Goal: Task Accomplishment & Management: Manage account settings

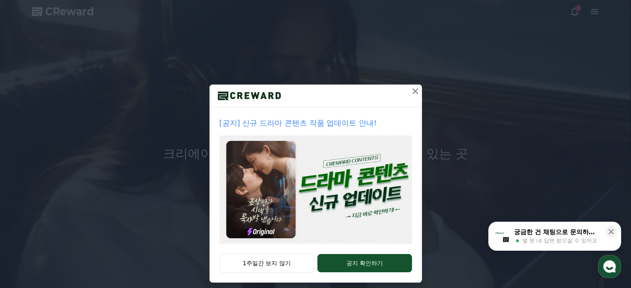
scroll to position [22, 0]
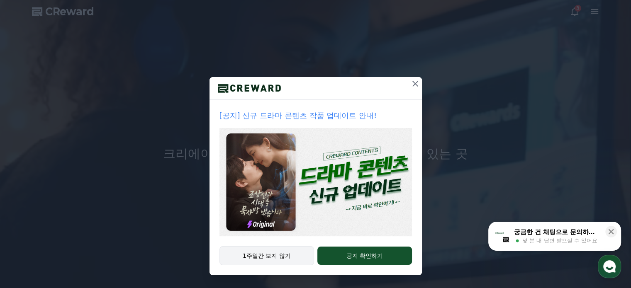
click at [265, 262] on button "1주일간 보지 않기" at bounding box center [266, 255] width 95 height 19
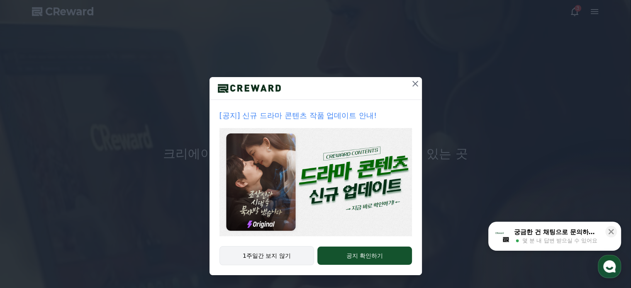
scroll to position [0, 0]
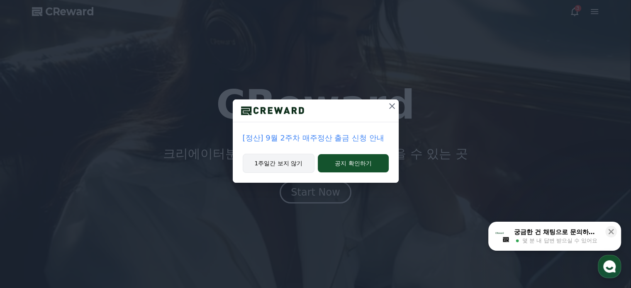
click at [285, 163] on button "1주일간 보지 않기" at bounding box center [279, 163] width 72 height 19
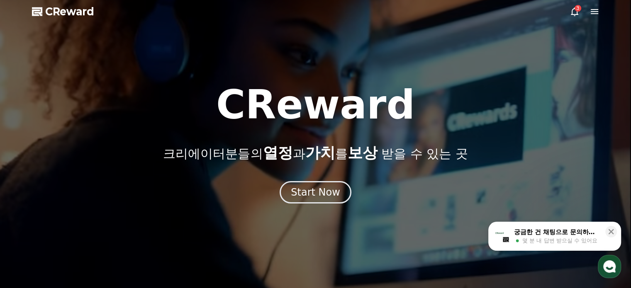
click at [573, 14] on icon at bounding box center [574, 11] width 7 height 9
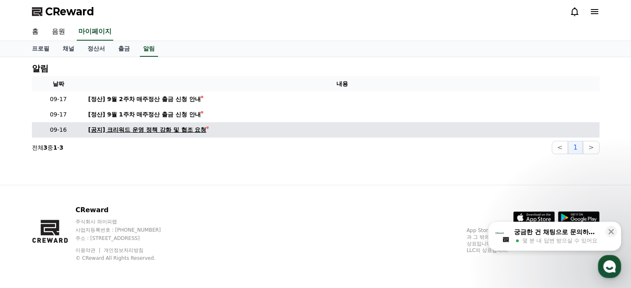
click at [166, 131] on div "[공지] 크리워드 운영 정책 강화 및 협조 요청" at bounding box center [147, 130] width 118 height 9
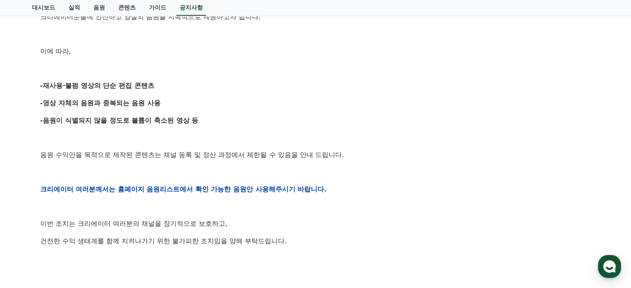
scroll to position [249, 0]
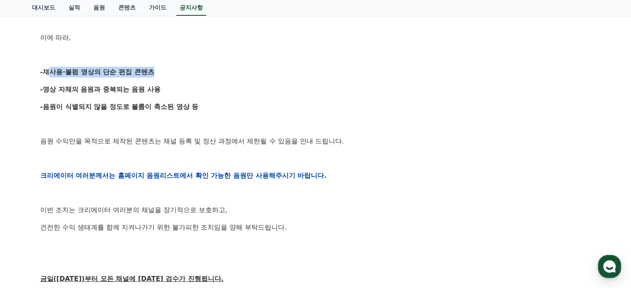
drag, startPoint x: 43, startPoint y: 68, endPoint x: 148, endPoint y: 72, distance: 104.6
click at [148, 72] on strong "-재사용·불펌 영상의 단순 편집 콘텐츠" at bounding box center [97, 72] width 114 height 8
click at [144, 122] on p at bounding box center [315, 124] width 551 height 11
click at [40, 139] on div "[공지] 크리워드 운영 정책 강화 및 협조 요청 작성일: 2025-09-15 안녕하세요, 크리워드입니다. 항상 저희와 함께해주시는 크리에이터 …" at bounding box center [315, 162] width 561 height 615
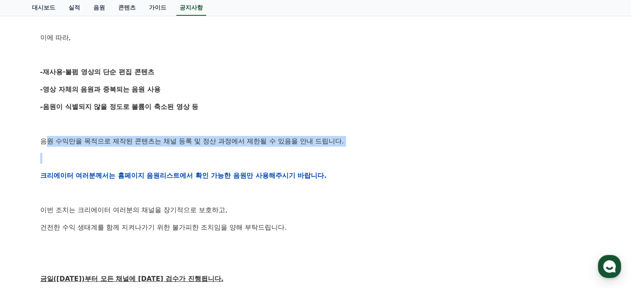
drag, startPoint x: 53, startPoint y: 143, endPoint x: 246, endPoint y: 147, distance: 192.5
click at [246, 147] on div "안녕하세요, 크리워드입니다. 항상 저희와 함께해주시는 크리에이터 여러분께 감사드립니다. 최근 변화하는 시장 환경에 따라, 크리워드 또한 플랫폼…" at bounding box center [315, 176] width 551 height 528
click at [216, 149] on div "안녕하세요, 크리워드입니다. 항상 저희와 함께해주시는 크리에이터 여러분께 감사드립니다. 최근 변화하는 시장 환경에 따라, 크리워드 또한 플랫폼…" at bounding box center [315, 176] width 551 height 528
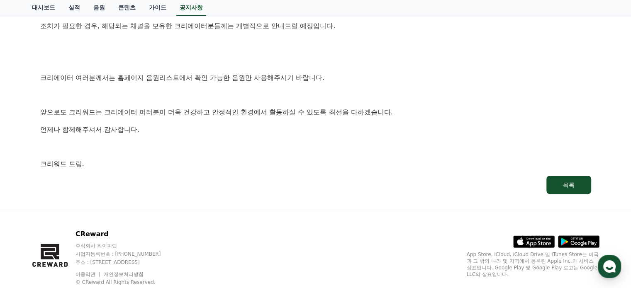
scroll to position [539, 0]
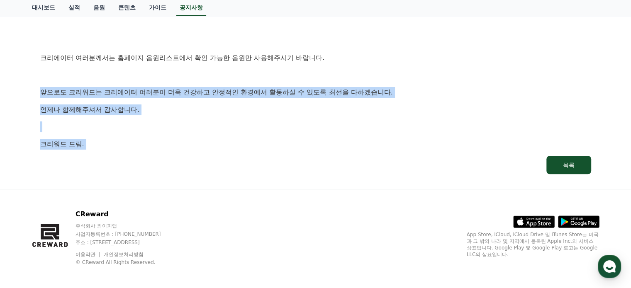
drag, startPoint x: 35, startPoint y: 95, endPoint x: 281, endPoint y: 137, distance: 249.3
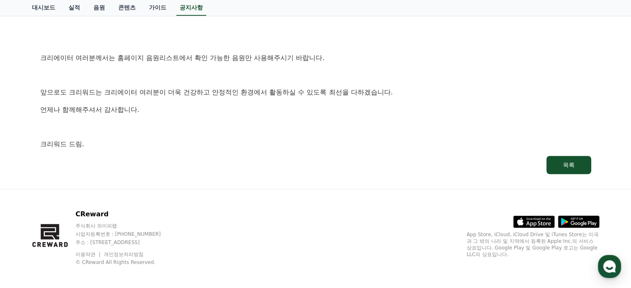
drag, startPoint x: 384, startPoint y: 71, endPoint x: 363, endPoint y: 93, distance: 29.3
click at [382, 71] on p at bounding box center [315, 75] width 551 height 11
click at [356, 105] on p "언제나 함께해주셔서 감사합니다." at bounding box center [315, 110] width 551 height 11
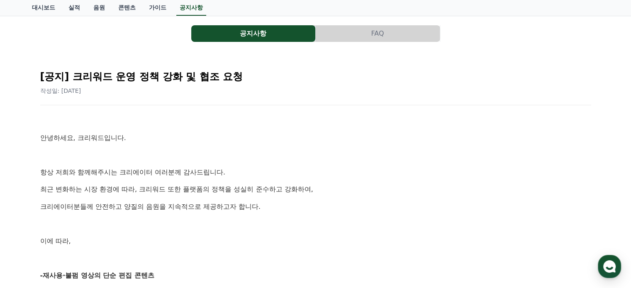
scroll to position [0, 0]
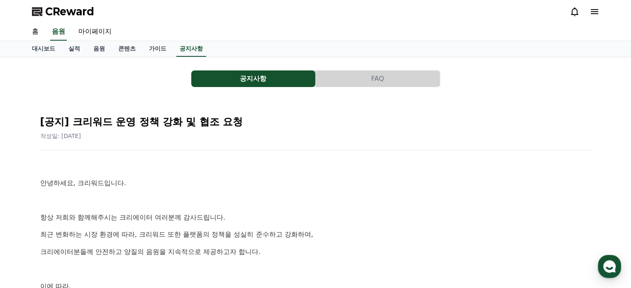
click at [593, 13] on icon at bounding box center [594, 12] width 10 height 10
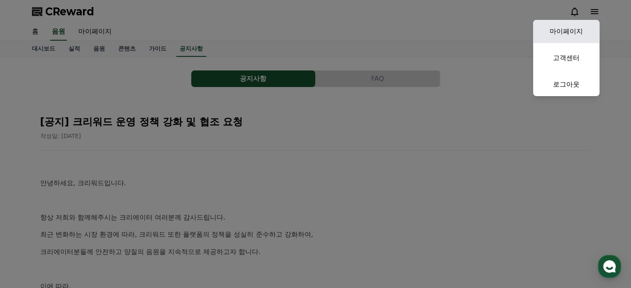
click at [575, 36] on link "마이페이지" at bounding box center [566, 31] width 66 height 23
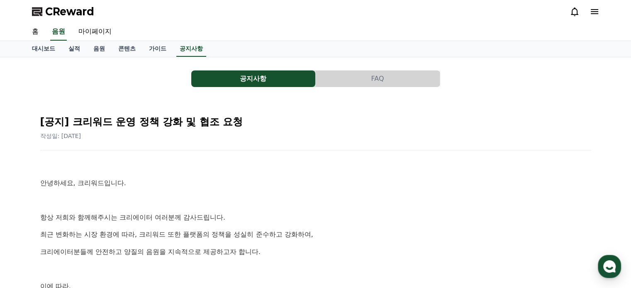
select select "**********"
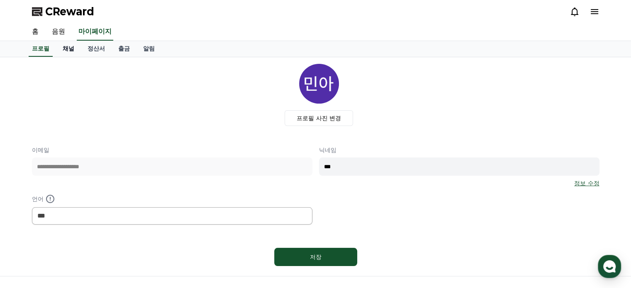
click at [71, 51] on link "채널" at bounding box center [68, 49] width 25 height 16
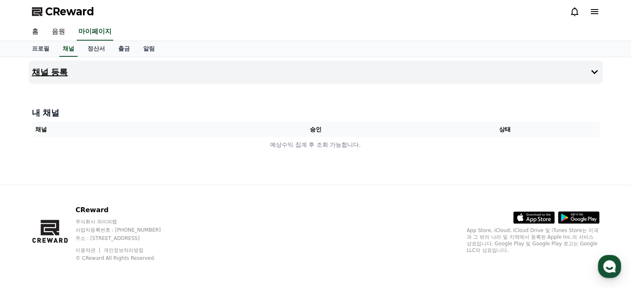
click at [272, 76] on button "채널 등록" at bounding box center [316, 72] width 574 height 23
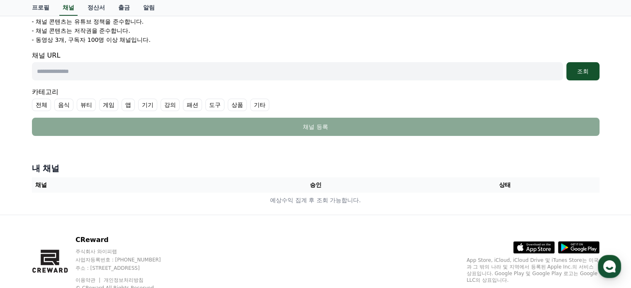
scroll to position [158, 0]
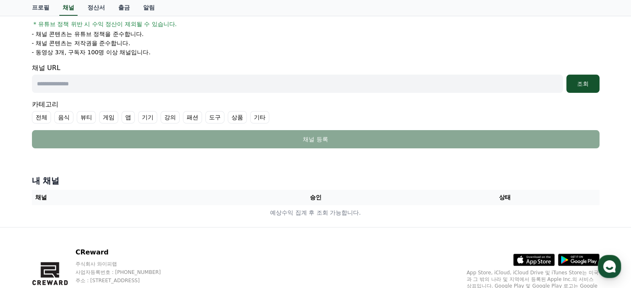
click at [120, 82] on input "text" at bounding box center [297, 84] width 531 height 18
paste input "**********"
type input "**********"
click at [596, 88] on button "조회" at bounding box center [582, 84] width 33 height 18
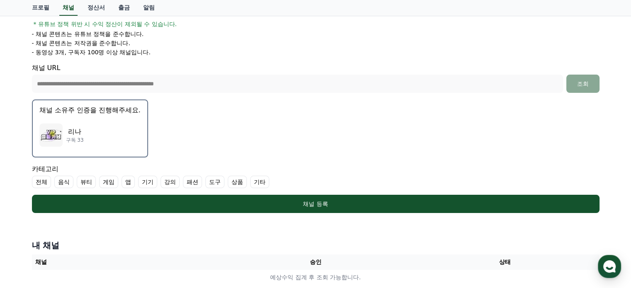
click at [110, 128] on div "리나 구독 33" at bounding box center [89, 135] width 101 height 33
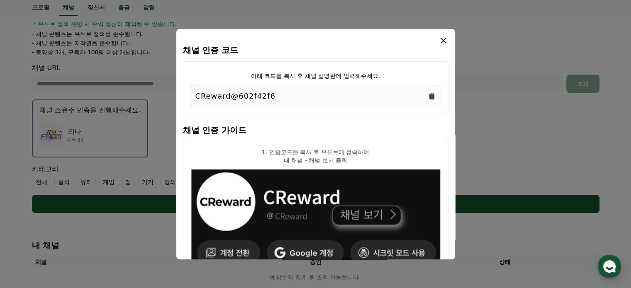
click at [433, 97] on icon "Copy to clipboard" at bounding box center [431, 96] width 5 height 6
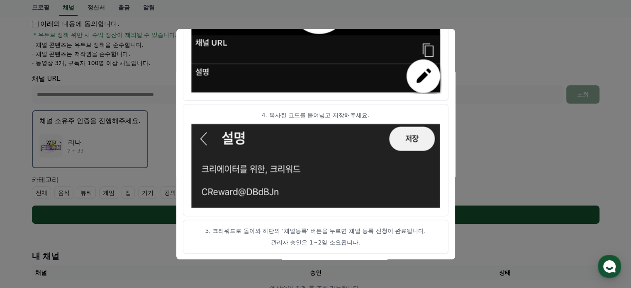
scroll to position [241, 0]
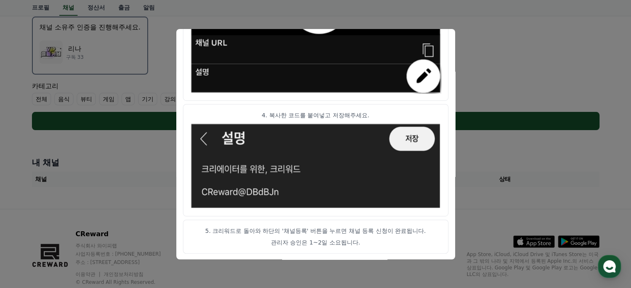
click at [312, 241] on p "관리자 승인은 1~2일 소요됩니다." at bounding box center [315, 243] width 251 height 8
click at [491, 55] on button "close modal" at bounding box center [315, 144] width 631 height 288
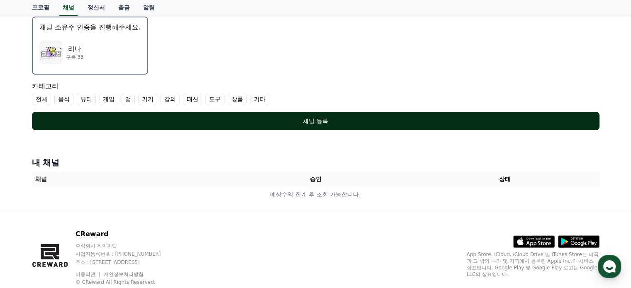
click at [362, 120] on div "채널 등록" at bounding box center [316, 121] width 534 height 8
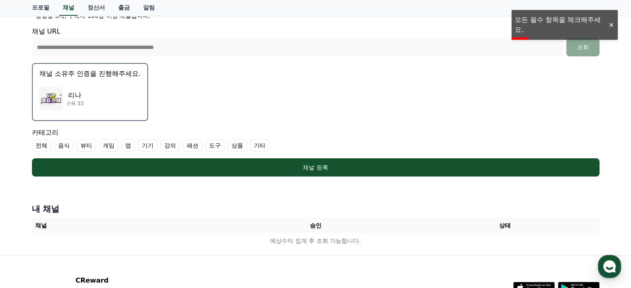
scroll to position [263, 0]
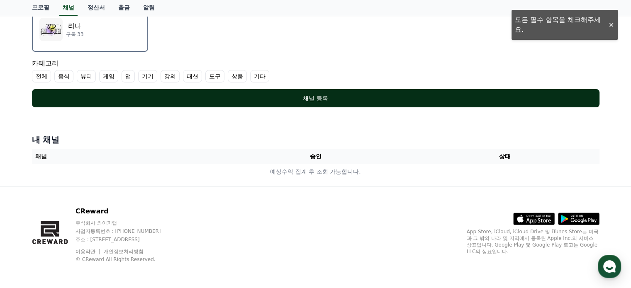
click at [324, 96] on div "채널 등록" at bounding box center [316, 98] width 534 height 8
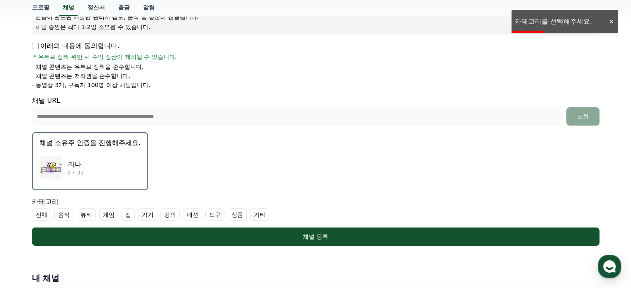
scroll to position [139, 0]
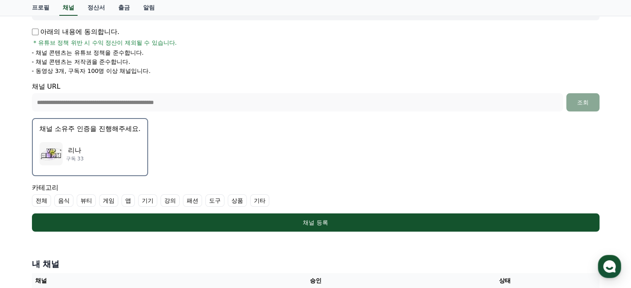
click at [255, 202] on label "기타" at bounding box center [259, 201] width 19 height 12
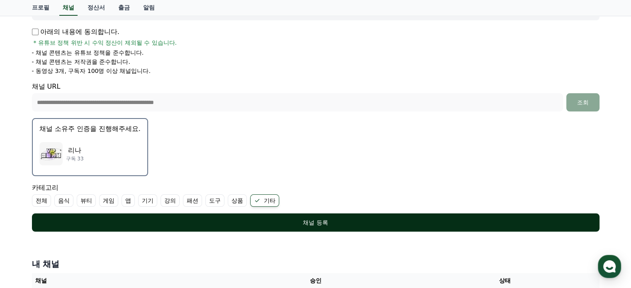
click at [330, 224] on div "채널 등록" at bounding box center [316, 223] width 534 height 8
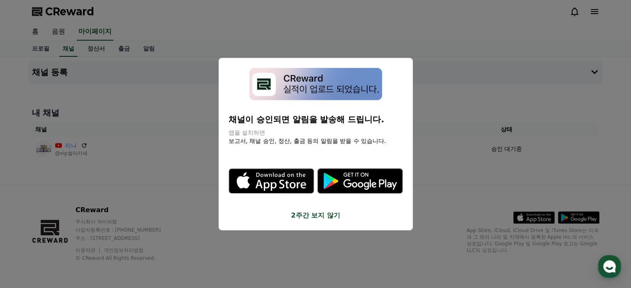
click at [328, 217] on button "2주간 보지 않기" at bounding box center [316, 216] width 174 height 10
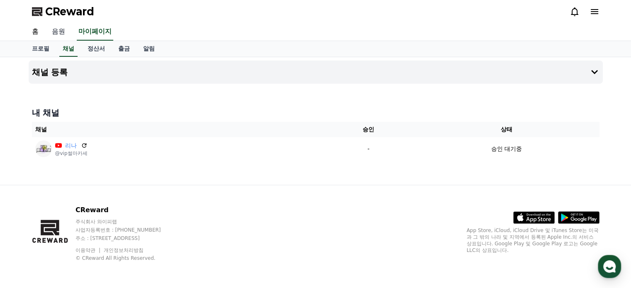
click at [55, 34] on link "음원" at bounding box center [58, 31] width 27 height 17
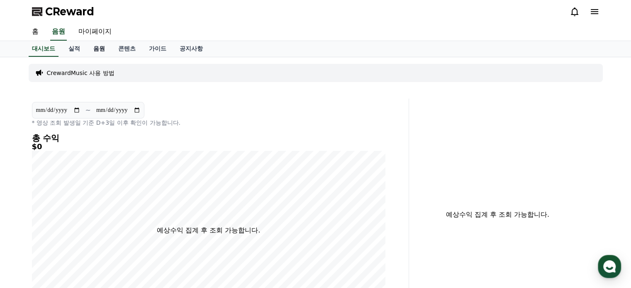
click at [101, 50] on link "음원" at bounding box center [99, 49] width 25 height 16
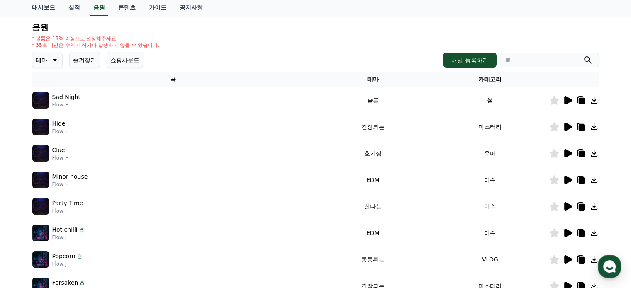
scroll to position [83, 0]
click at [566, 127] on icon at bounding box center [568, 126] width 8 height 8
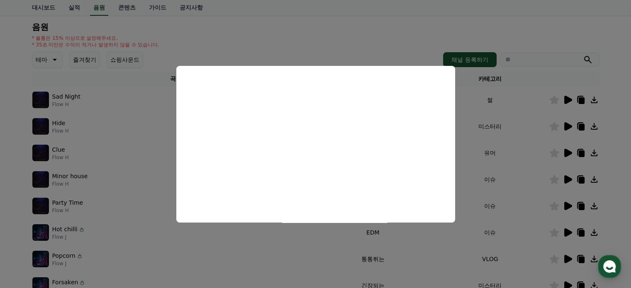
click at [465, 179] on button "close modal" at bounding box center [315, 144] width 631 height 288
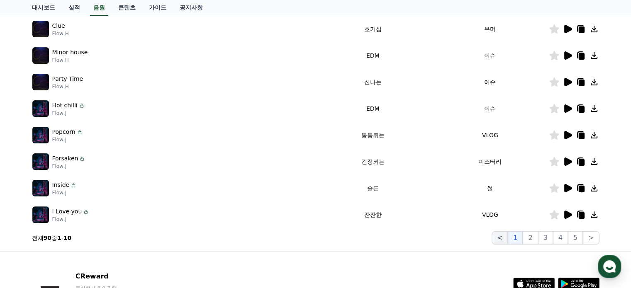
scroll to position [207, 0]
click at [564, 106] on icon at bounding box center [568, 108] width 10 height 10
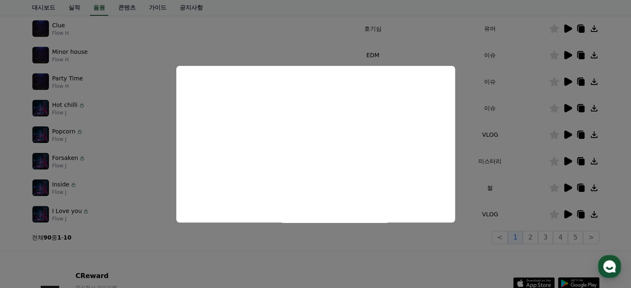
click at [511, 128] on button "close modal" at bounding box center [315, 144] width 631 height 288
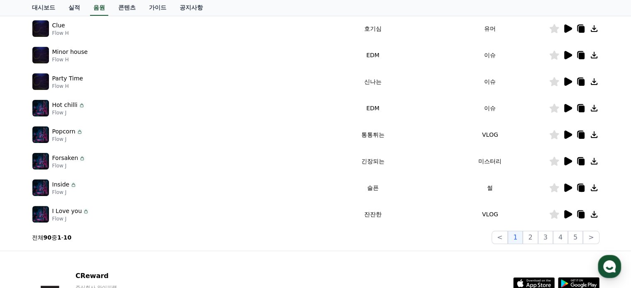
click at [566, 81] on icon at bounding box center [568, 82] width 8 height 8
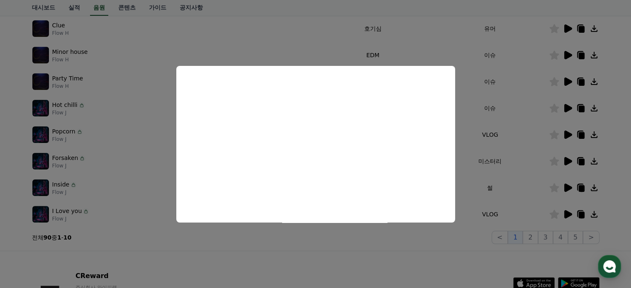
click at [465, 154] on button "close modal" at bounding box center [315, 144] width 631 height 288
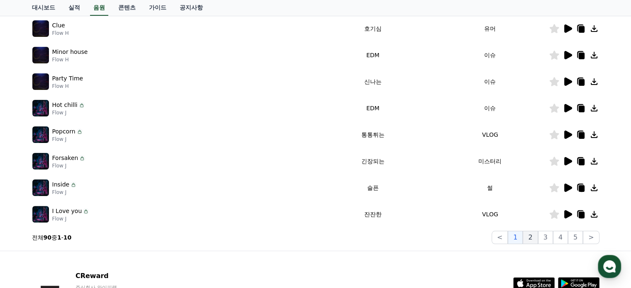
click at [536, 242] on button "2" at bounding box center [530, 237] width 15 height 13
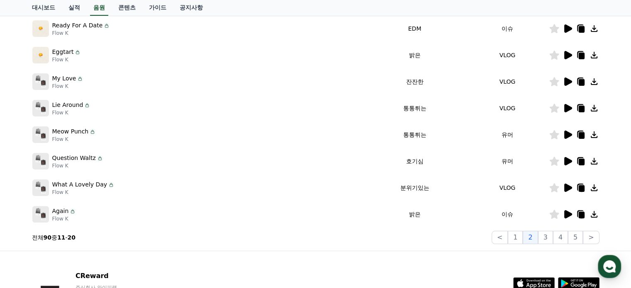
click at [567, 220] on td at bounding box center [574, 214] width 51 height 27
click at [567, 214] on icon at bounding box center [568, 214] width 8 height 8
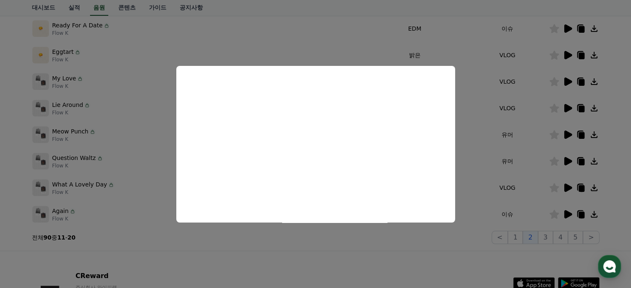
click at [535, 159] on button "close modal" at bounding box center [315, 144] width 631 height 288
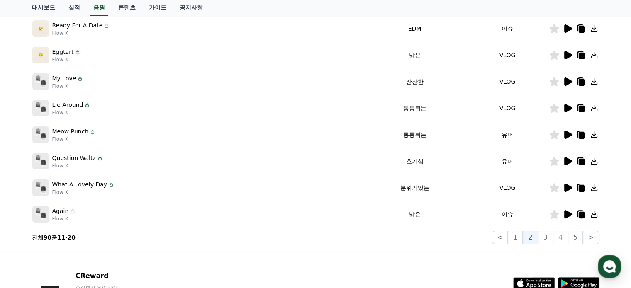
click at [565, 133] on icon at bounding box center [568, 135] width 8 height 8
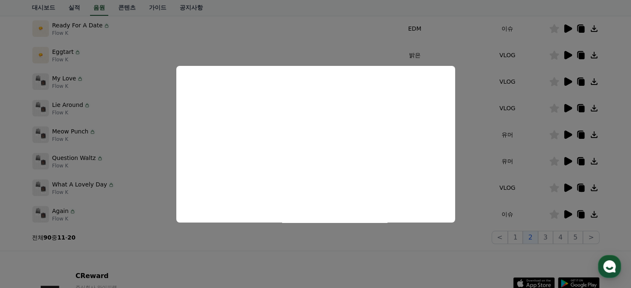
click at [453, 41] on button "close modal" at bounding box center [315, 144] width 631 height 288
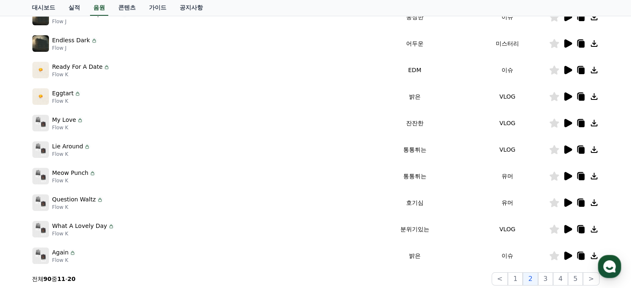
scroll to position [83, 0]
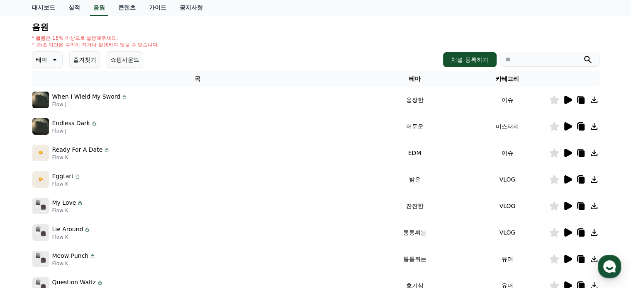
click at [565, 97] on icon at bounding box center [568, 100] width 8 height 8
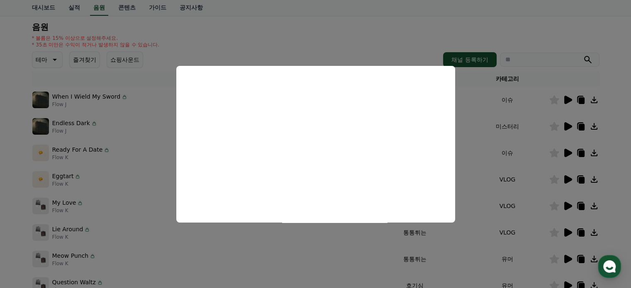
click at [306, 246] on button "close modal" at bounding box center [315, 144] width 631 height 288
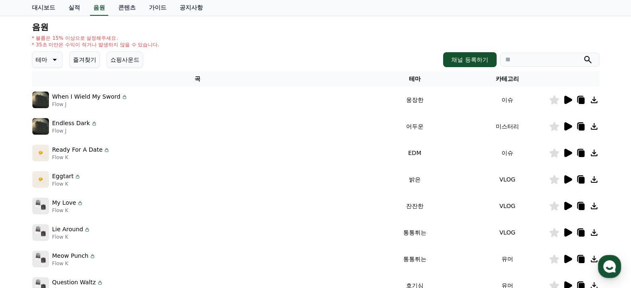
click at [44, 57] on p "테마" at bounding box center [42, 60] width 12 height 12
click at [50, 127] on button "긴장되는" at bounding box center [48, 128] width 30 height 18
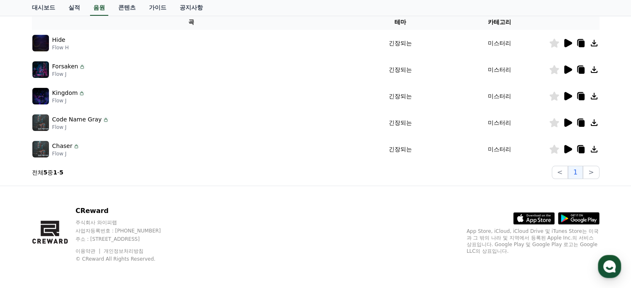
click at [570, 149] on icon at bounding box center [568, 149] width 8 height 8
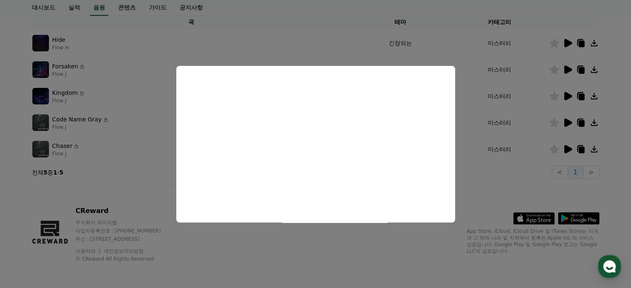
click at [499, 180] on button "close modal" at bounding box center [315, 144] width 631 height 288
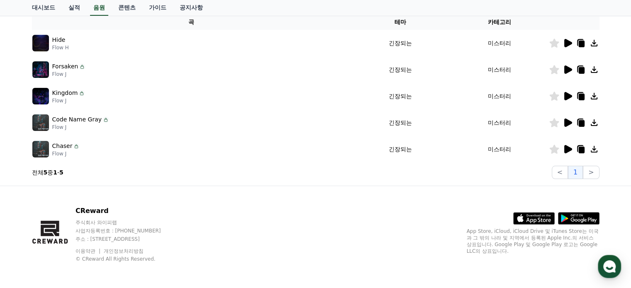
click at [571, 120] on icon at bounding box center [568, 123] width 10 height 10
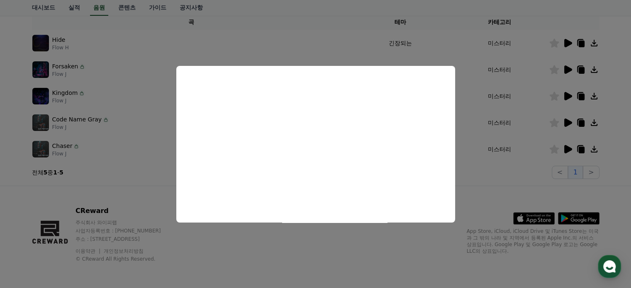
click at [518, 179] on button "close modal" at bounding box center [315, 144] width 631 height 288
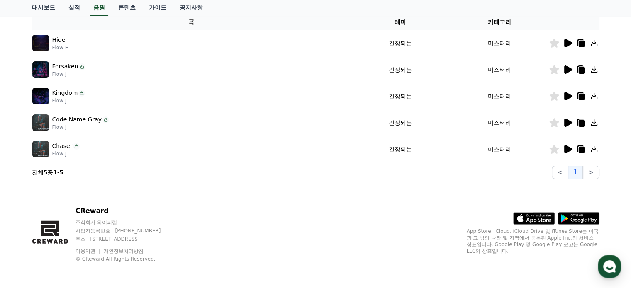
click at [571, 93] on icon at bounding box center [568, 96] width 10 height 10
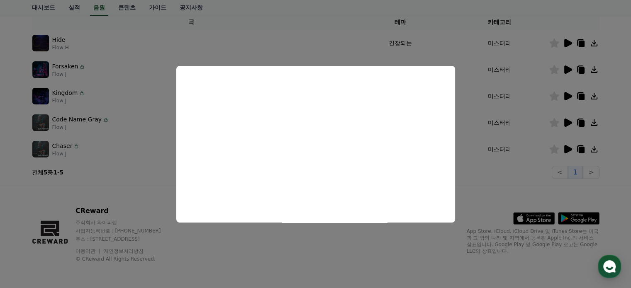
click at [511, 177] on button "close modal" at bounding box center [315, 144] width 631 height 288
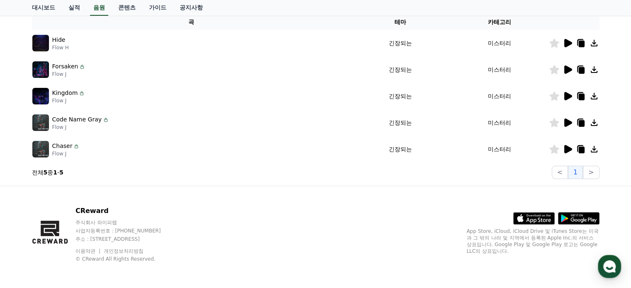
click at [570, 40] on icon at bounding box center [568, 43] width 10 height 10
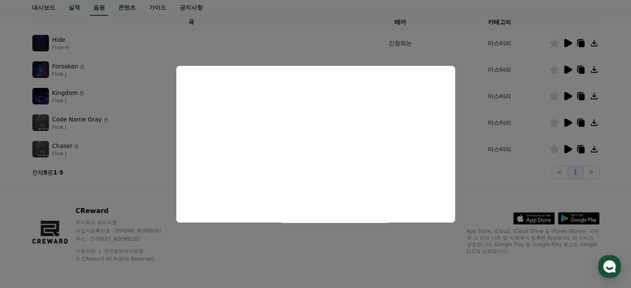
click at [496, 185] on button "close modal" at bounding box center [315, 144] width 631 height 288
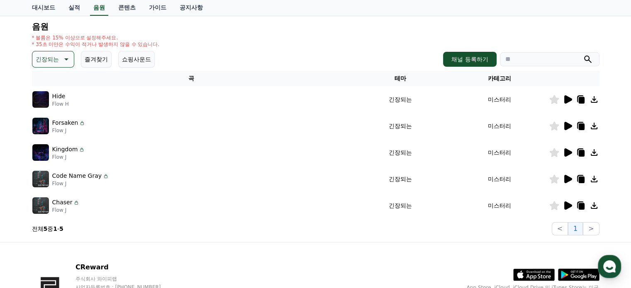
scroll to position [15, 0]
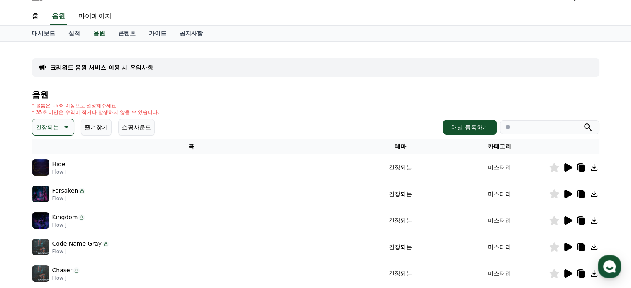
click at [61, 130] on icon at bounding box center [66, 127] width 10 height 10
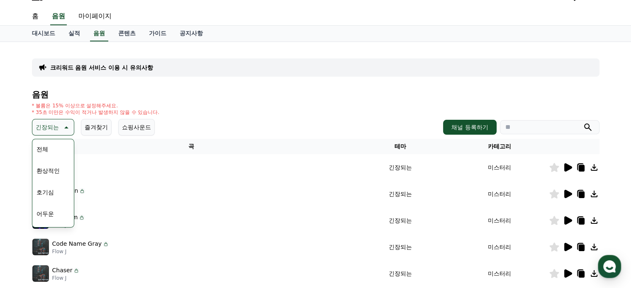
click at [52, 190] on button "호기심" at bounding box center [45, 192] width 24 height 18
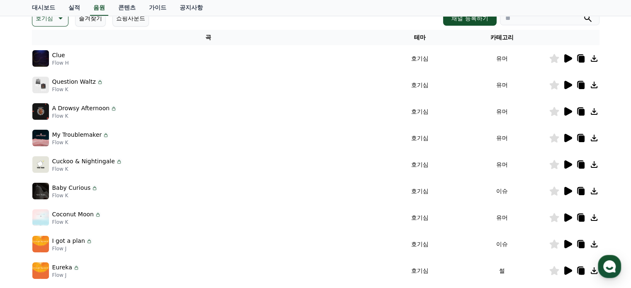
scroll to position [166, 0]
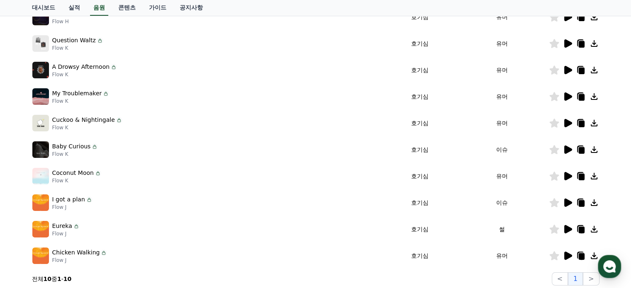
click at [567, 202] on icon at bounding box center [568, 203] width 8 height 8
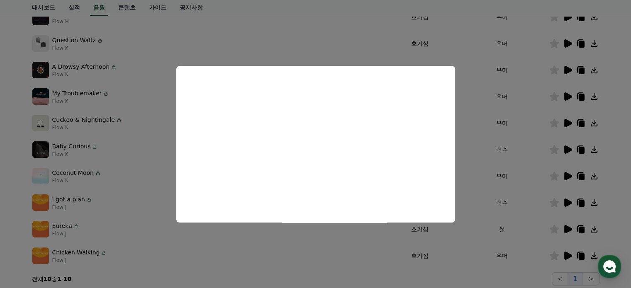
click at [529, 192] on button "close modal" at bounding box center [315, 144] width 631 height 288
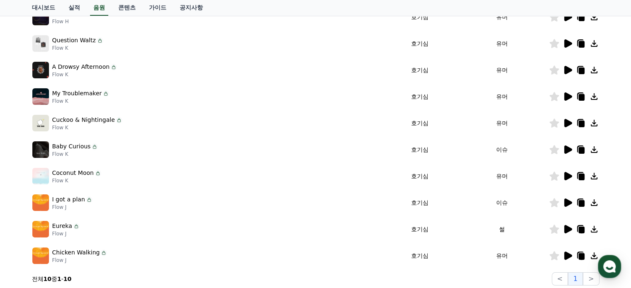
click at [580, 202] on icon at bounding box center [581, 203] width 6 height 7
click at [595, 44] on icon at bounding box center [594, 44] width 10 height 10
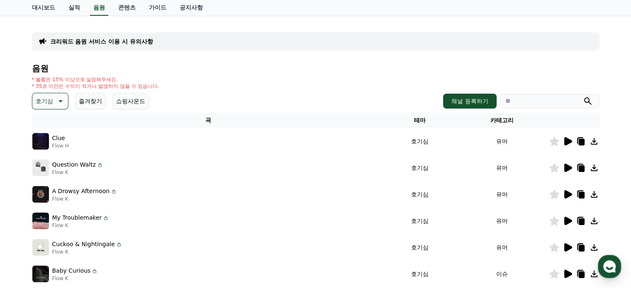
scroll to position [0, 0]
